Goal: Book appointment/travel/reservation

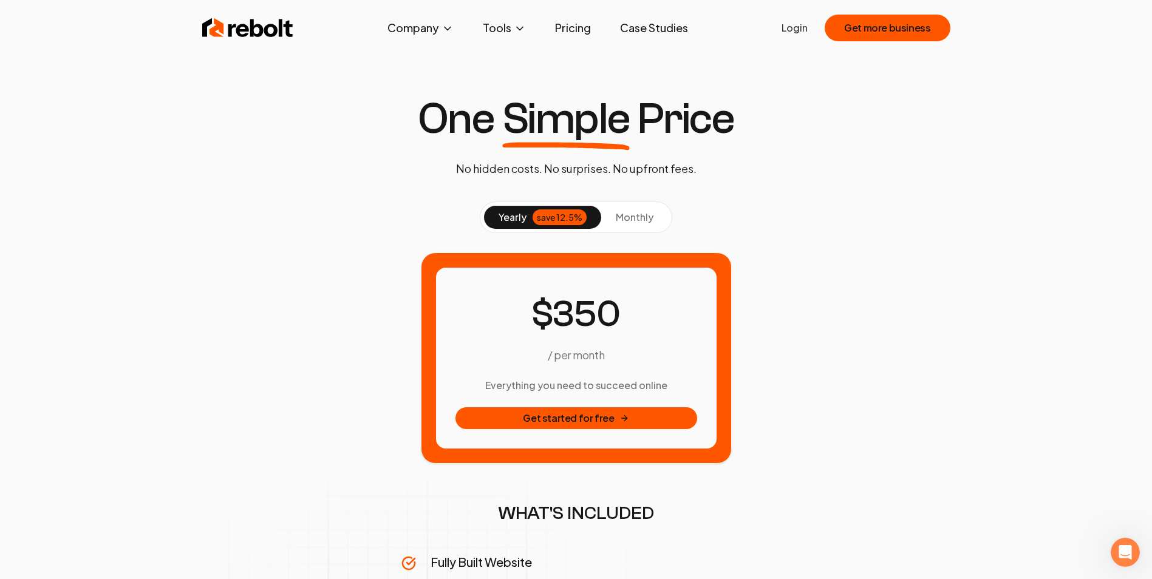
click at [653, 217] on button "monthly" at bounding box center [634, 217] width 67 height 23
click at [567, 219] on div "save 12.5%" at bounding box center [559, 217] width 54 height 16
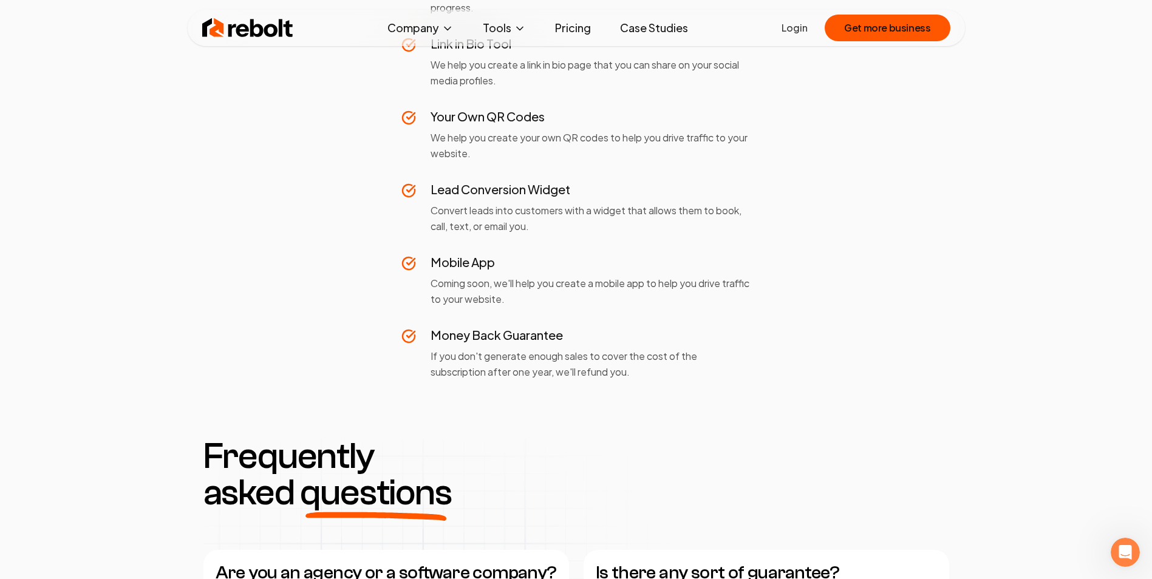
scroll to position [836, 0]
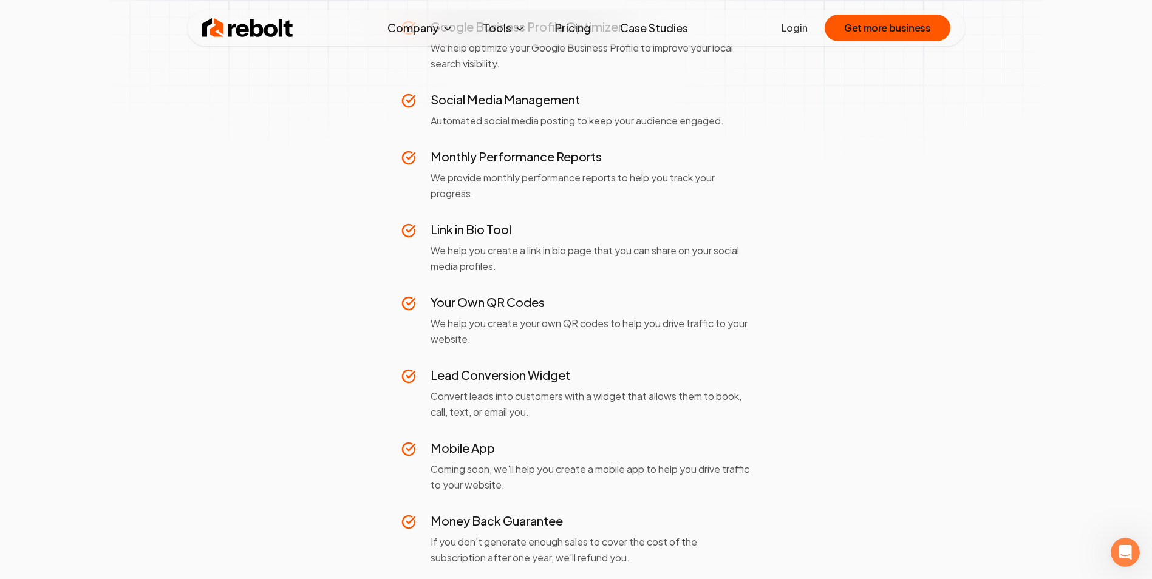
click at [577, 27] on link "Pricing" at bounding box center [572, 28] width 55 height 24
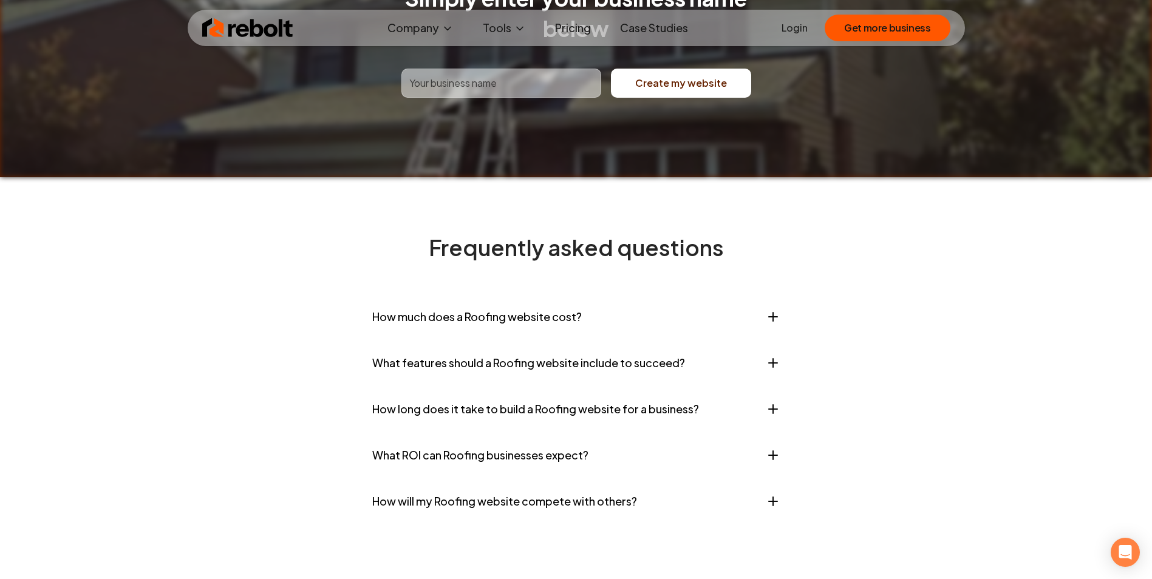
scroll to position [4795, 0]
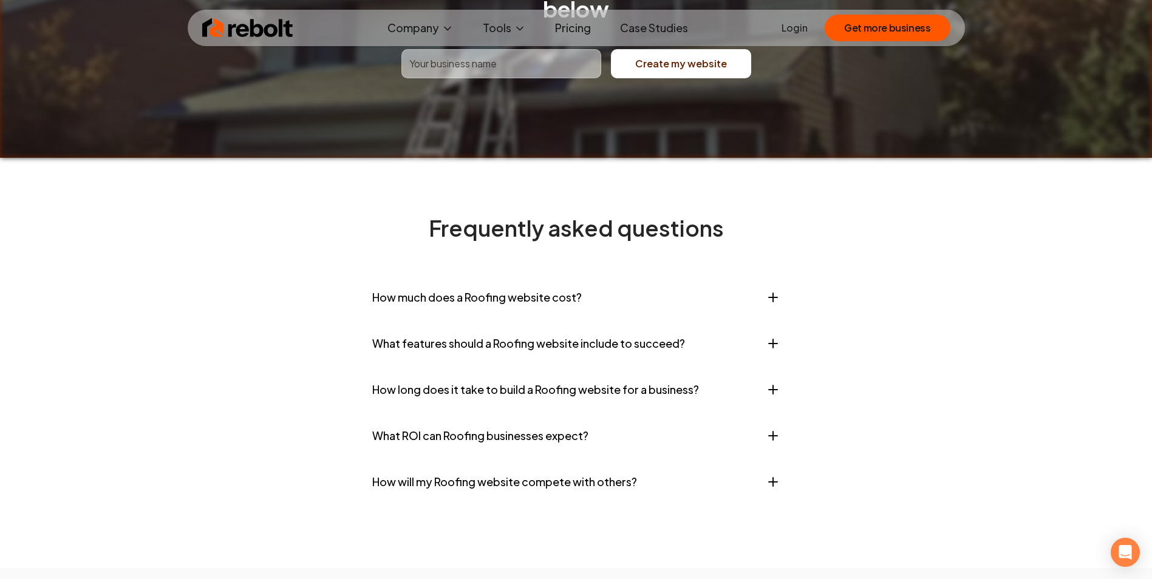
click at [775, 290] on icon "button" at bounding box center [772, 297] width 15 height 15
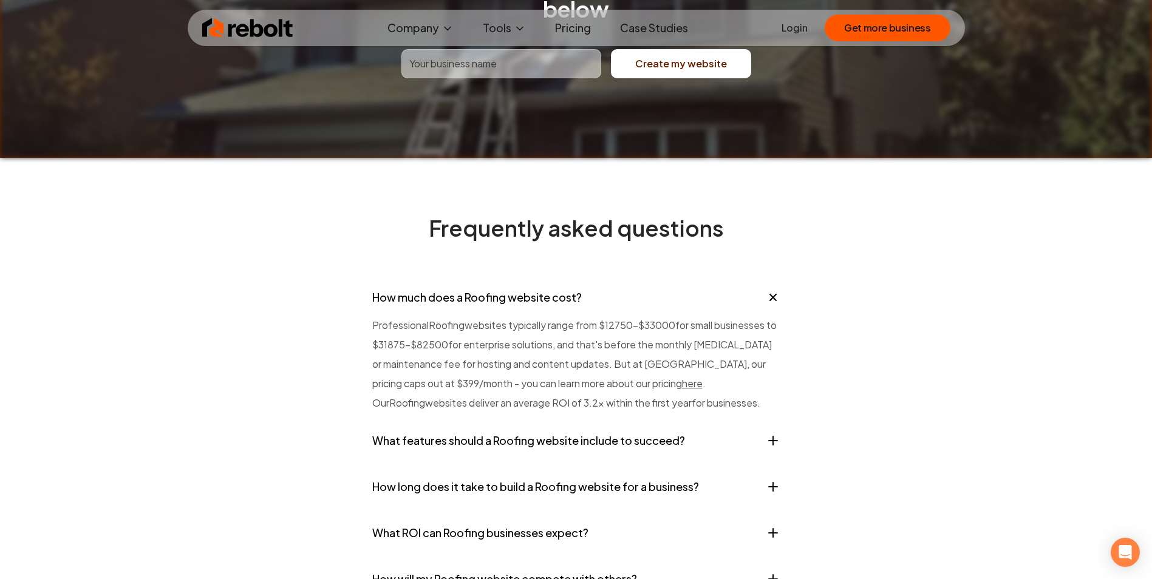
click at [775, 287] on icon "button" at bounding box center [772, 297] width 21 height 21
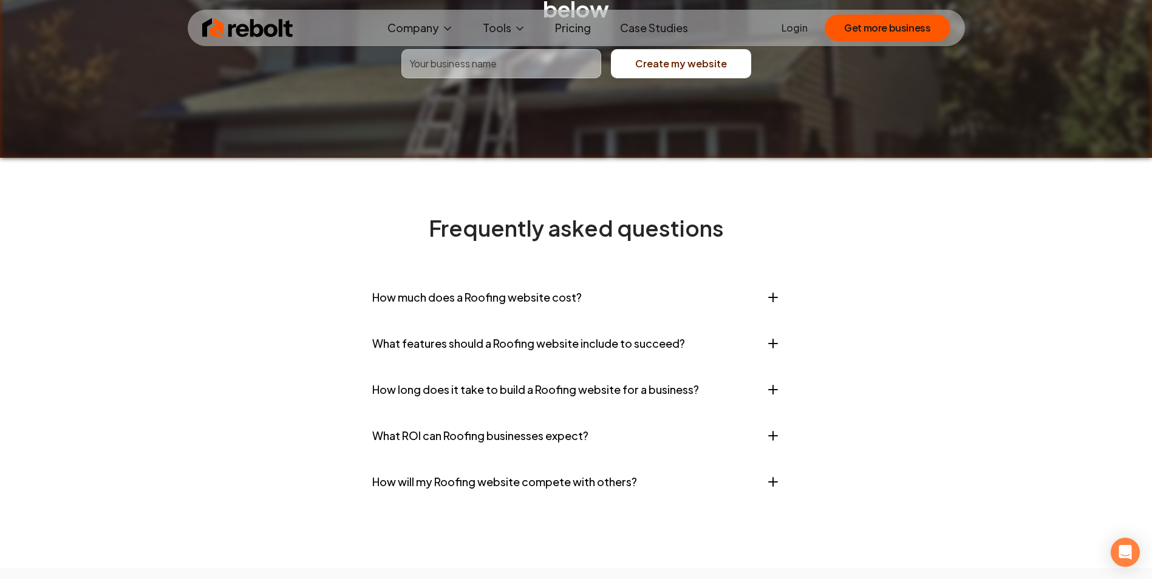
click at [765, 336] on icon "button" at bounding box center [772, 343] width 15 height 15
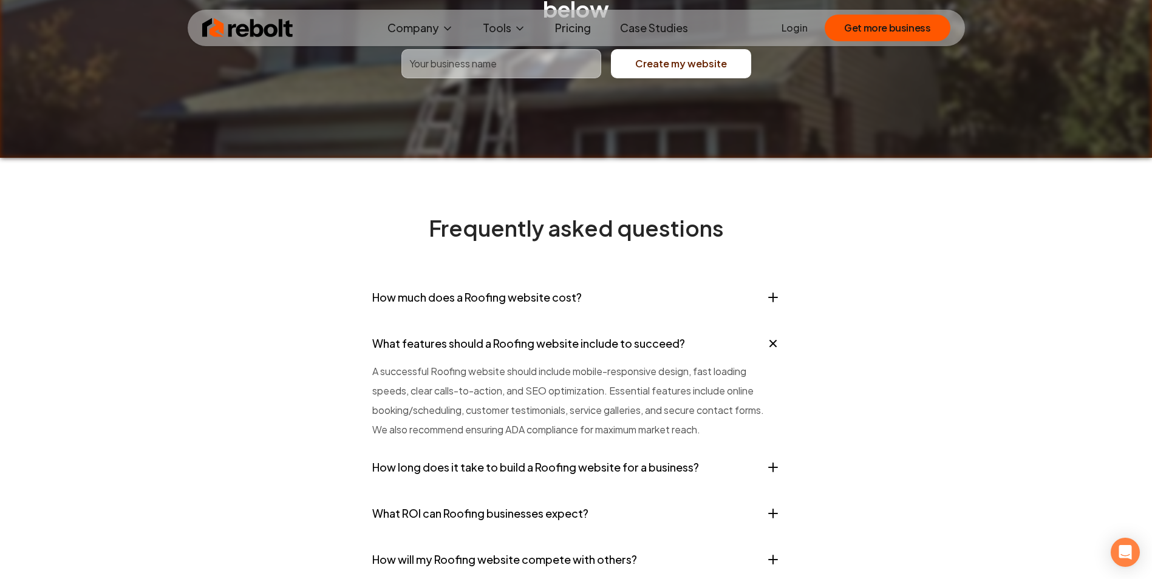
click at [767, 333] on icon "button" at bounding box center [772, 343] width 21 height 21
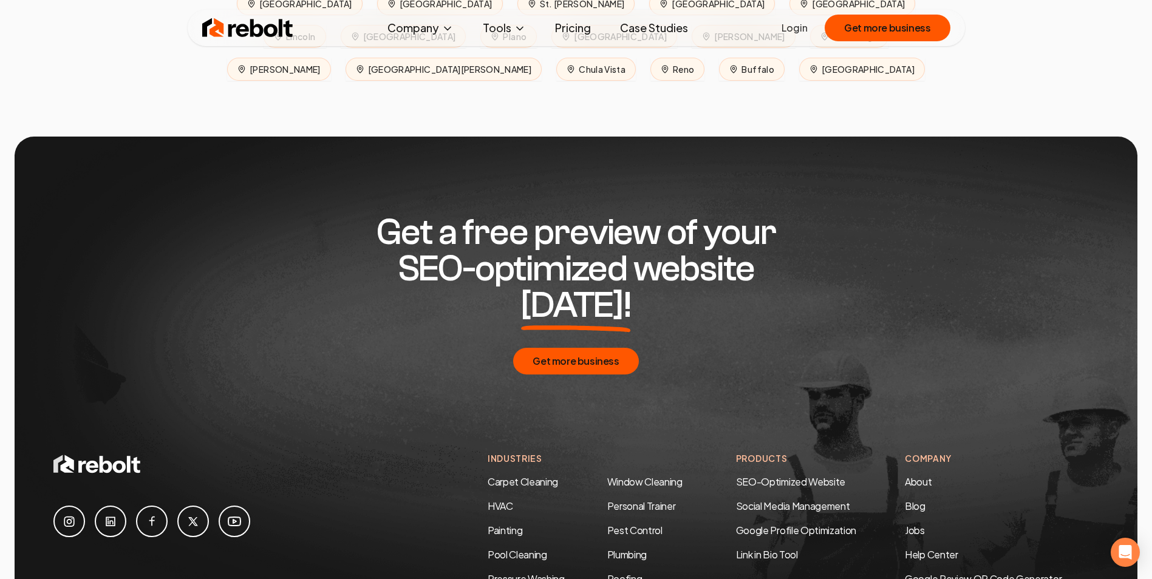
scroll to position [5888, 0]
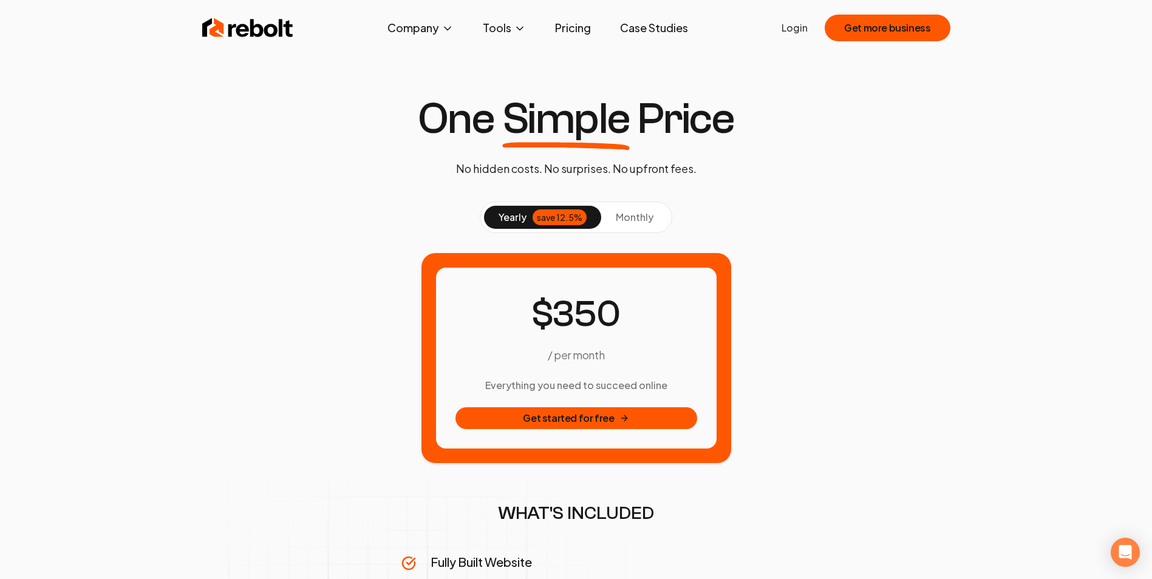
click at [654, 219] on button "monthly" at bounding box center [634, 217] width 67 height 23
click at [563, 214] on div "save 12.5%" at bounding box center [559, 217] width 54 height 16
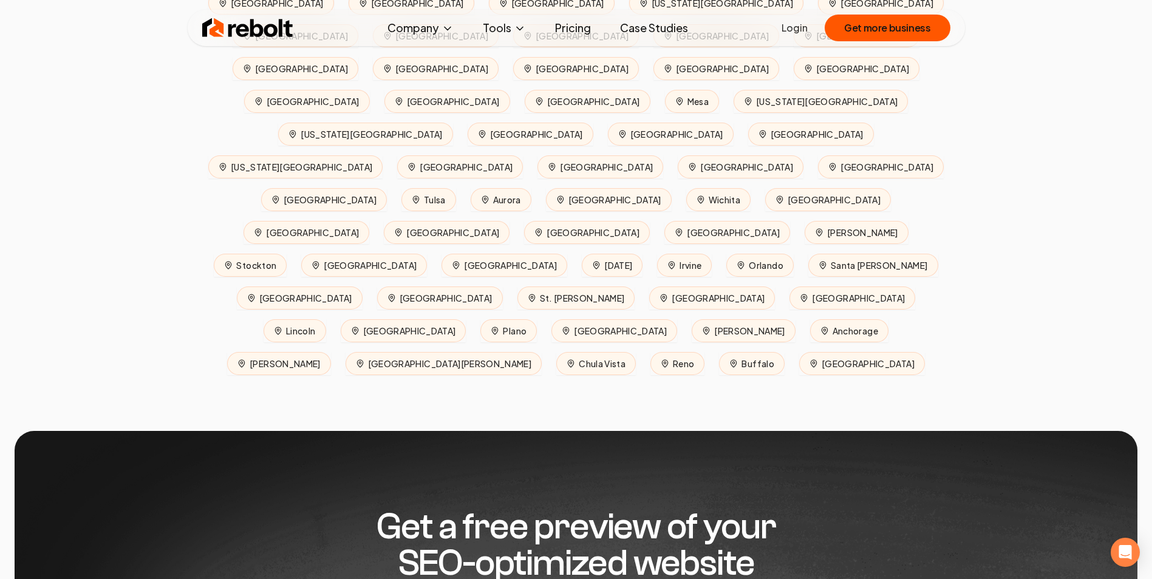
scroll to position [5733, 0]
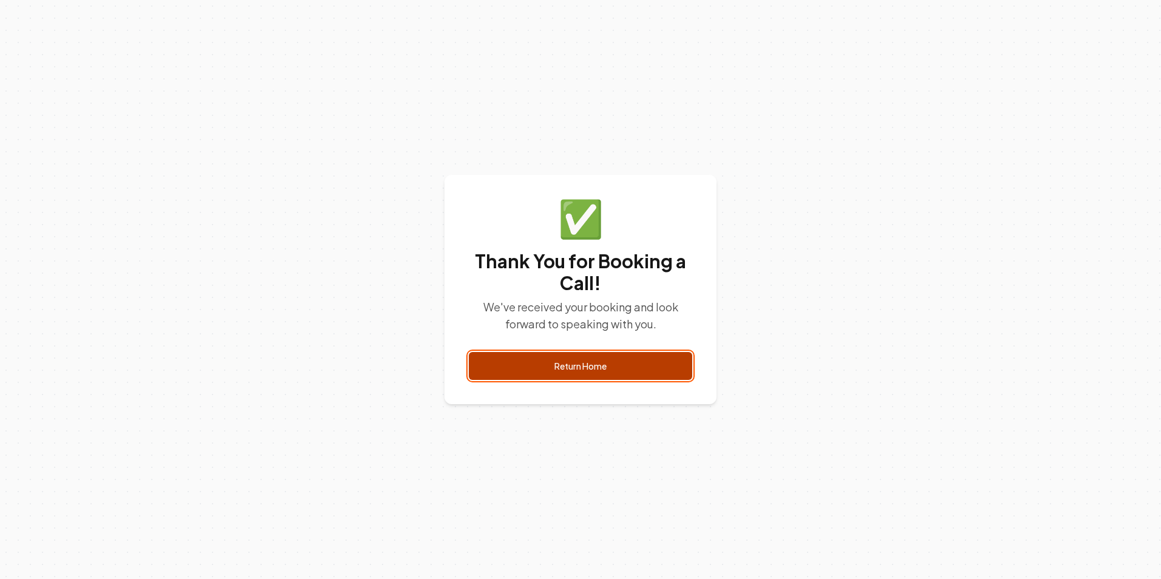
click at [625, 367] on link "Return Home" at bounding box center [580, 366] width 223 height 28
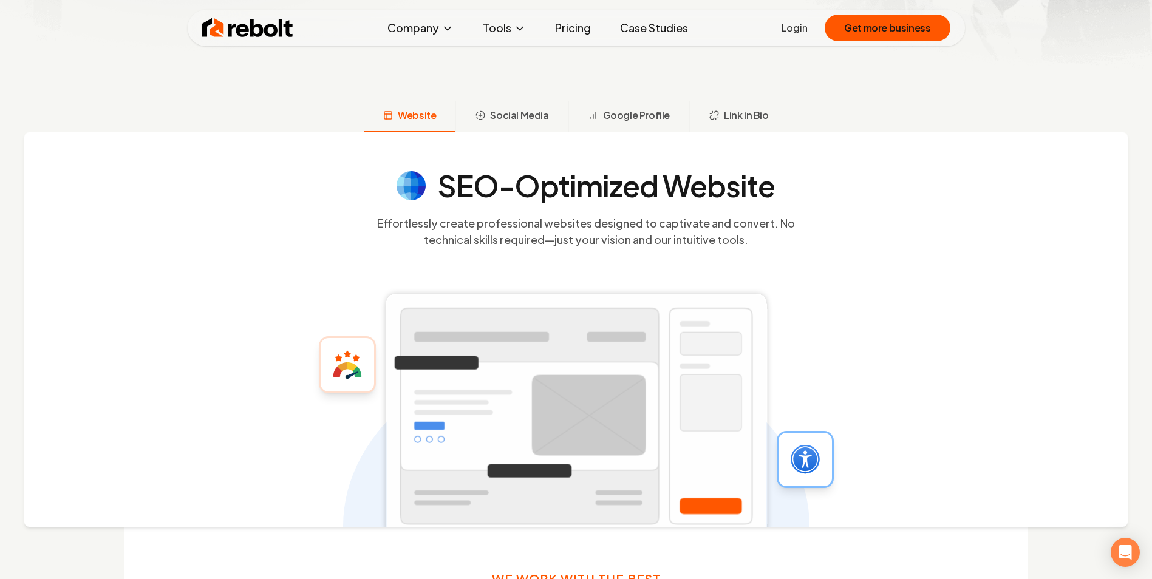
scroll to position [486, 0]
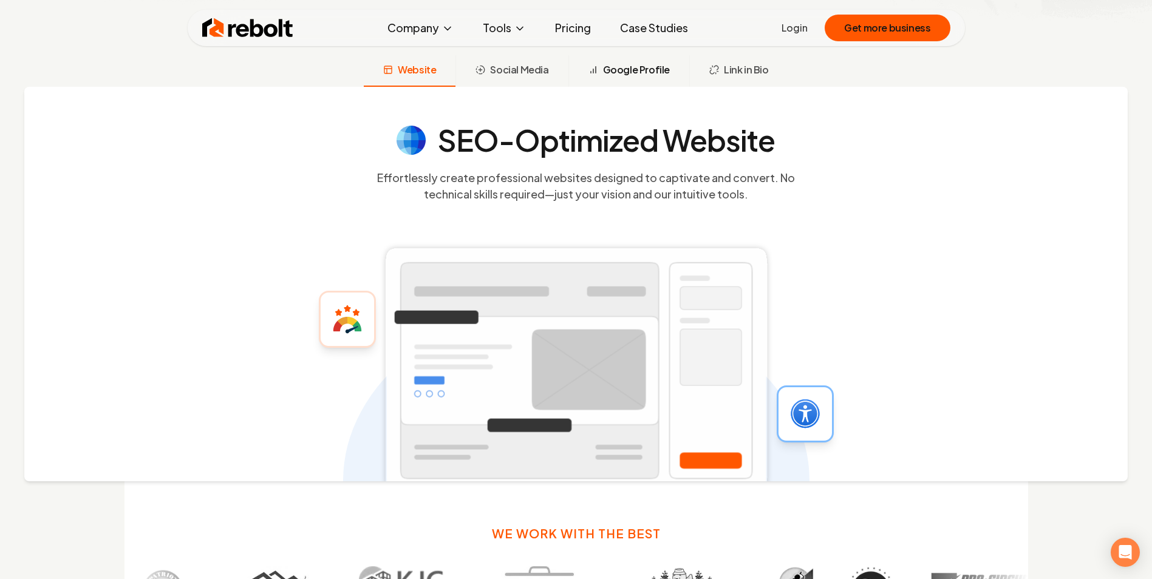
click at [661, 67] on span "Google Profile" at bounding box center [636, 70] width 67 height 15
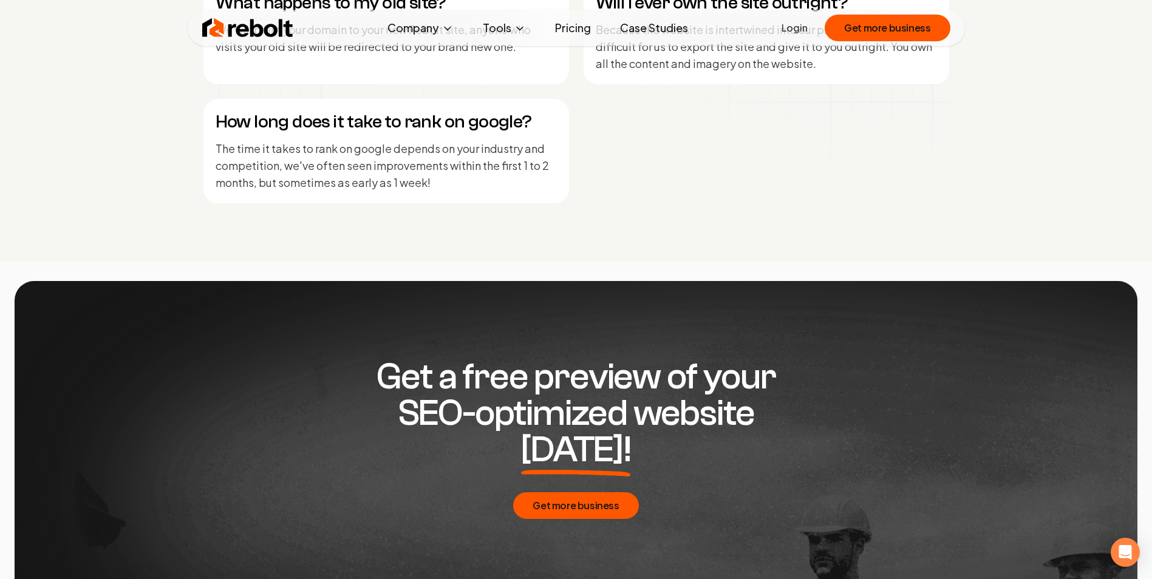
scroll to position [6446, 0]
